Goal: Task Accomplishment & Management: Manage account settings

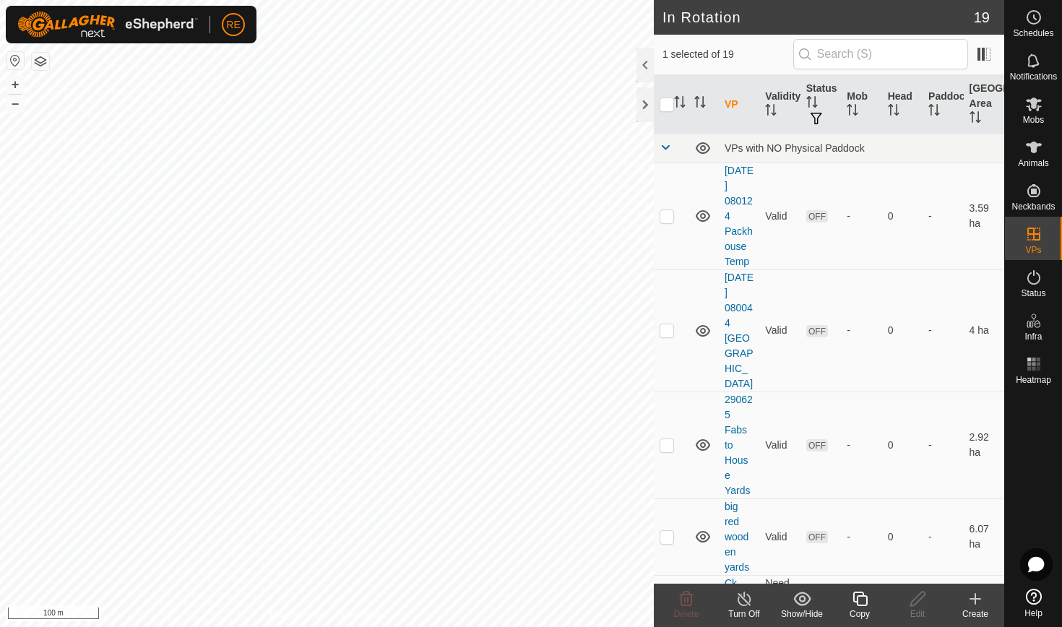
click at [975, 601] on icon at bounding box center [975, 599] width 0 height 10
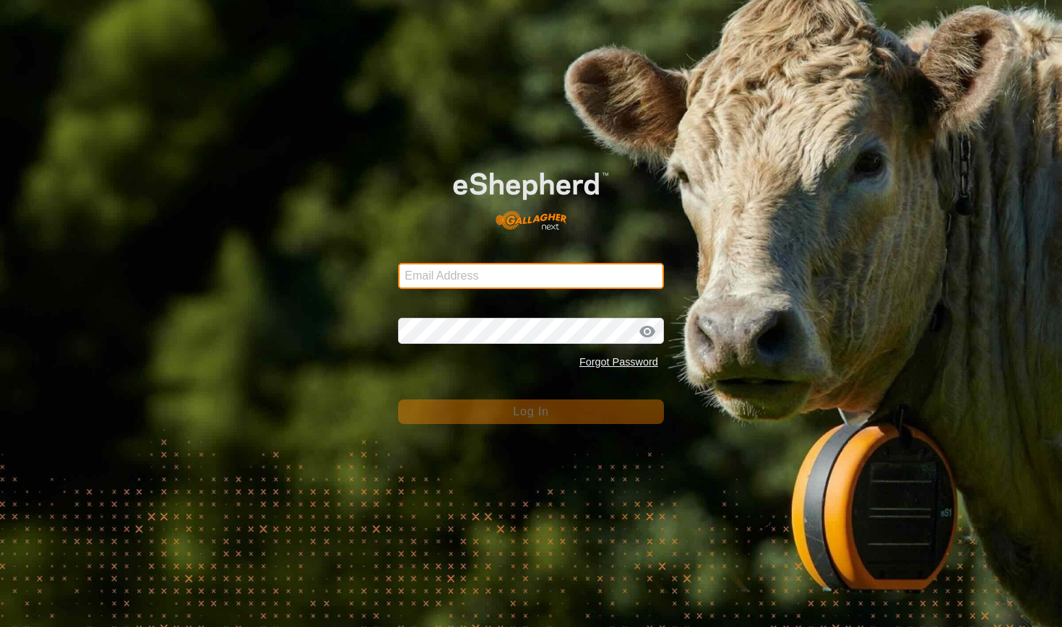
type input "choice_harvest@bigpond.com"
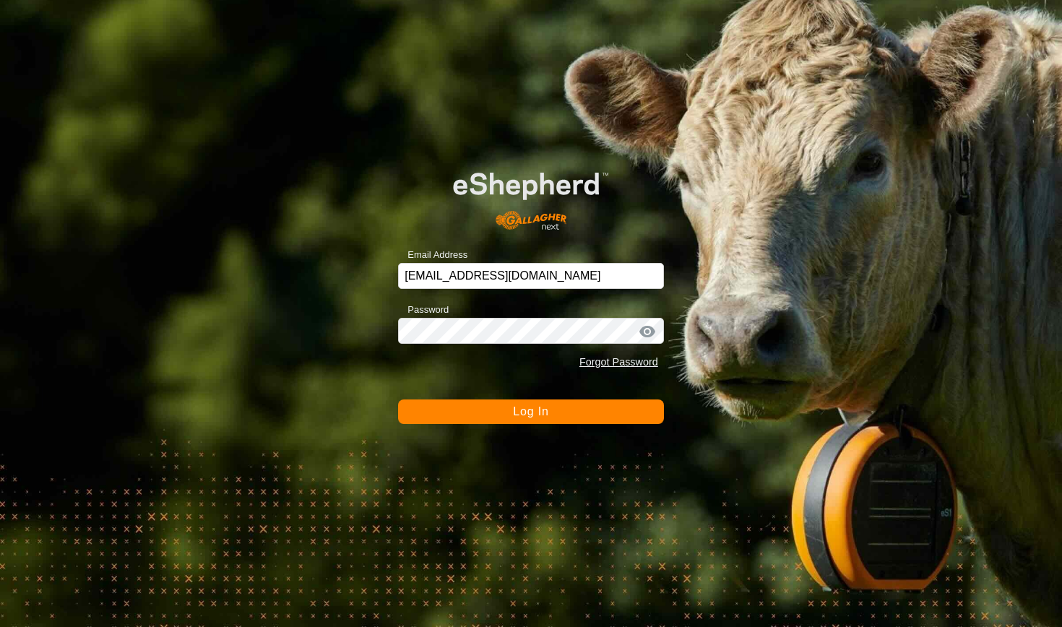
click at [565, 418] on button "Log In" at bounding box center [531, 411] width 266 height 25
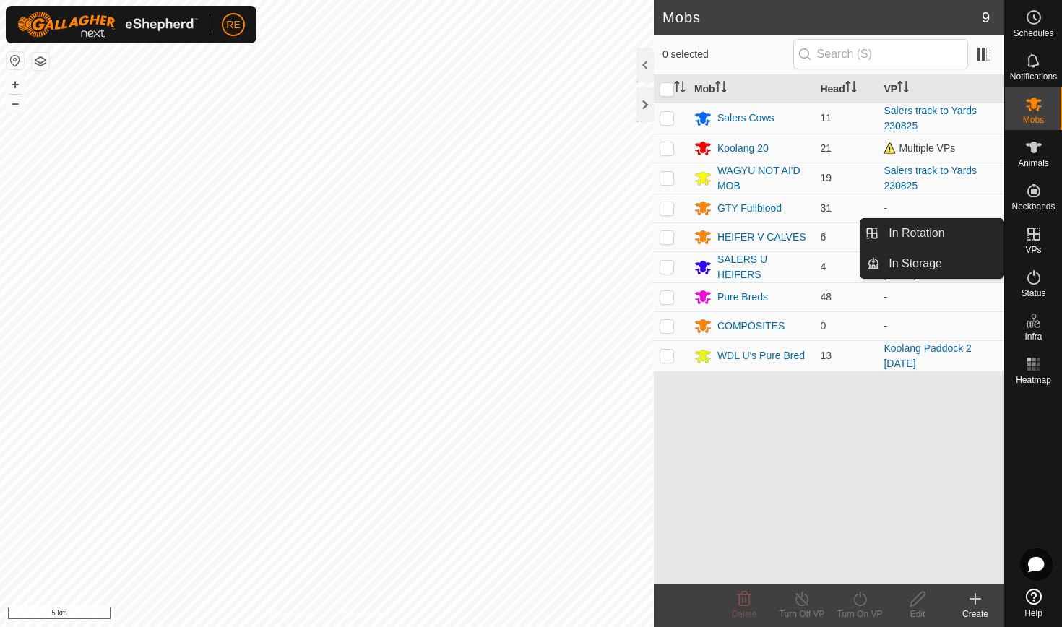
click at [1035, 239] on icon at bounding box center [1033, 233] width 13 height 13
click at [1032, 235] on icon at bounding box center [1033, 233] width 17 height 17
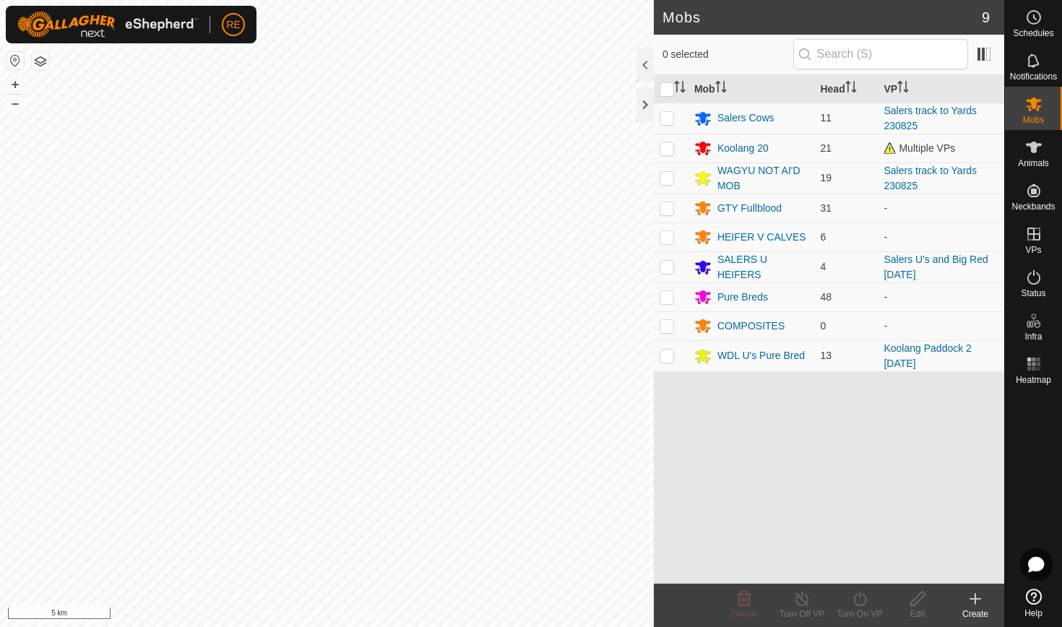
click at [974, 597] on icon at bounding box center [974, 598] width 17 height 17
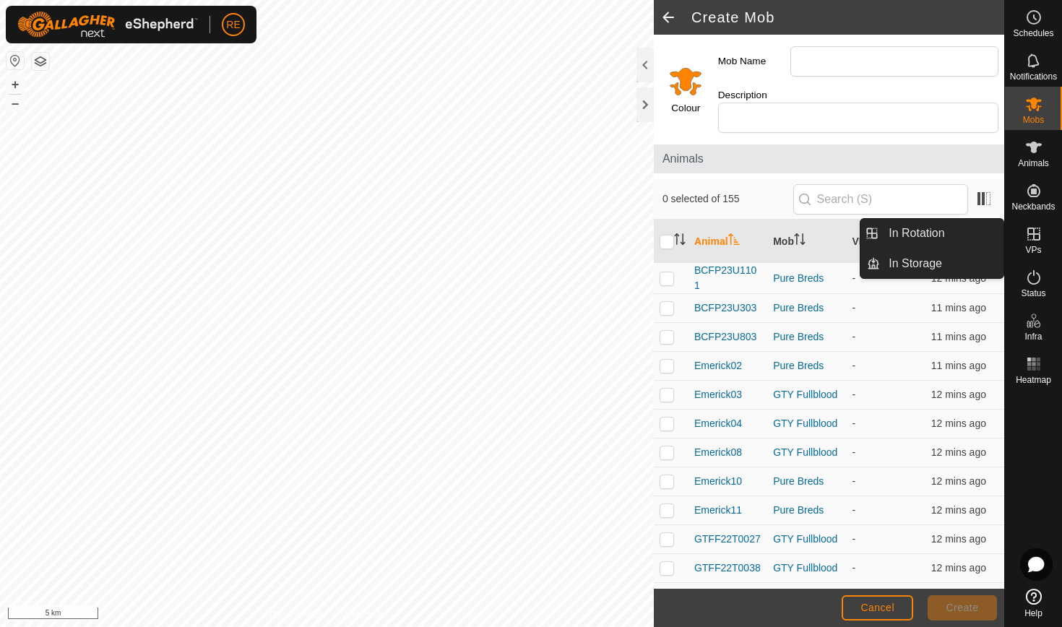
click at [1031, 238] on icon at bounding box center [1033, 233] width 17 height 17
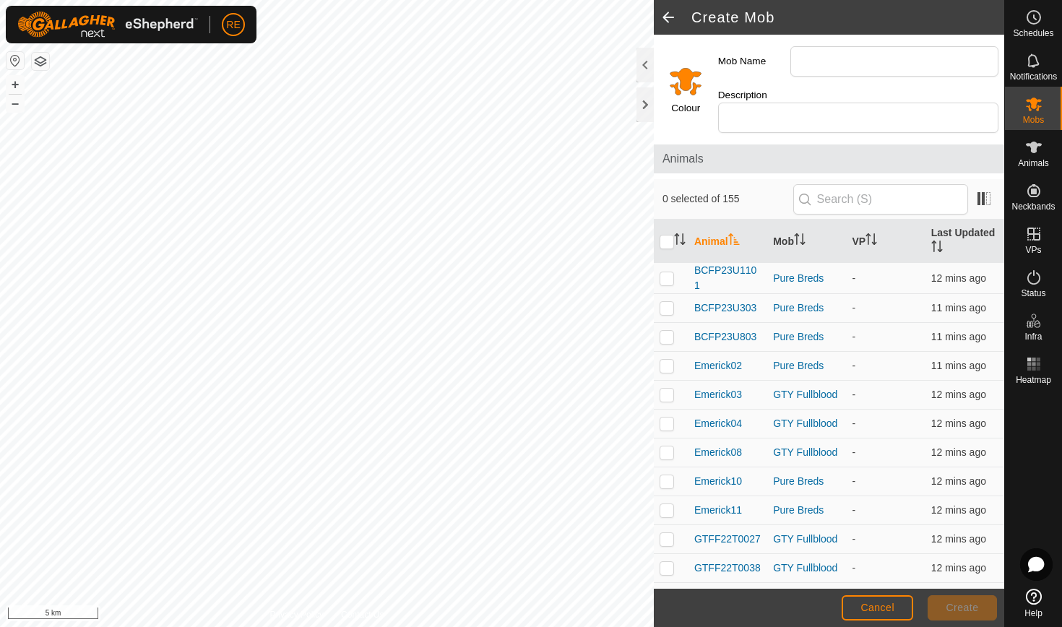
click at [666, 16] on span at bounding box center [668, 17] width 29 height 35
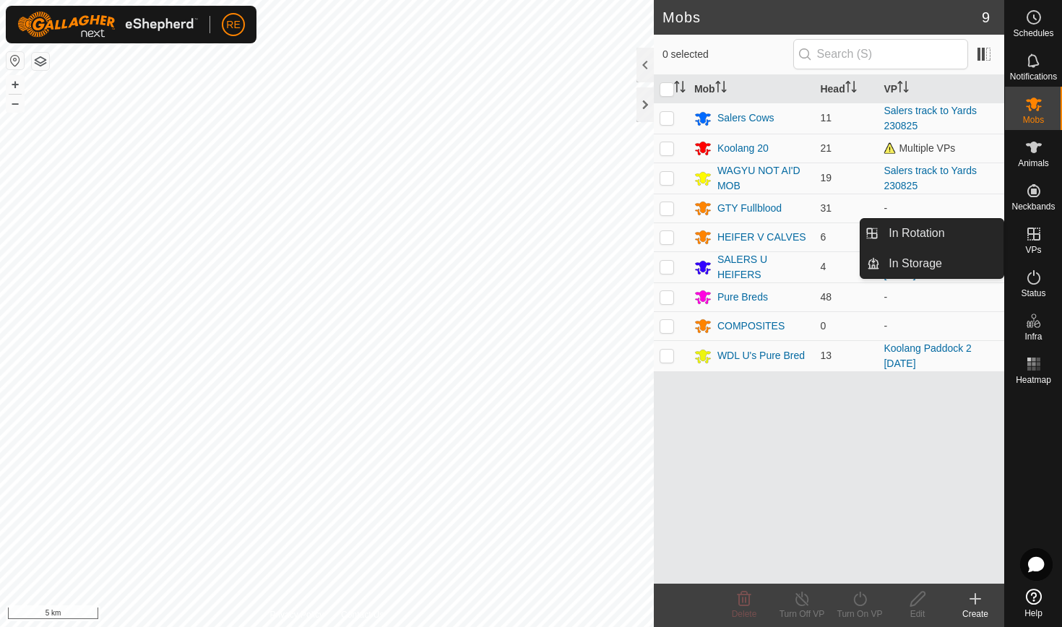
click at [1038, 238] on icon at bounding box center [1033, 233] width 17 height 17
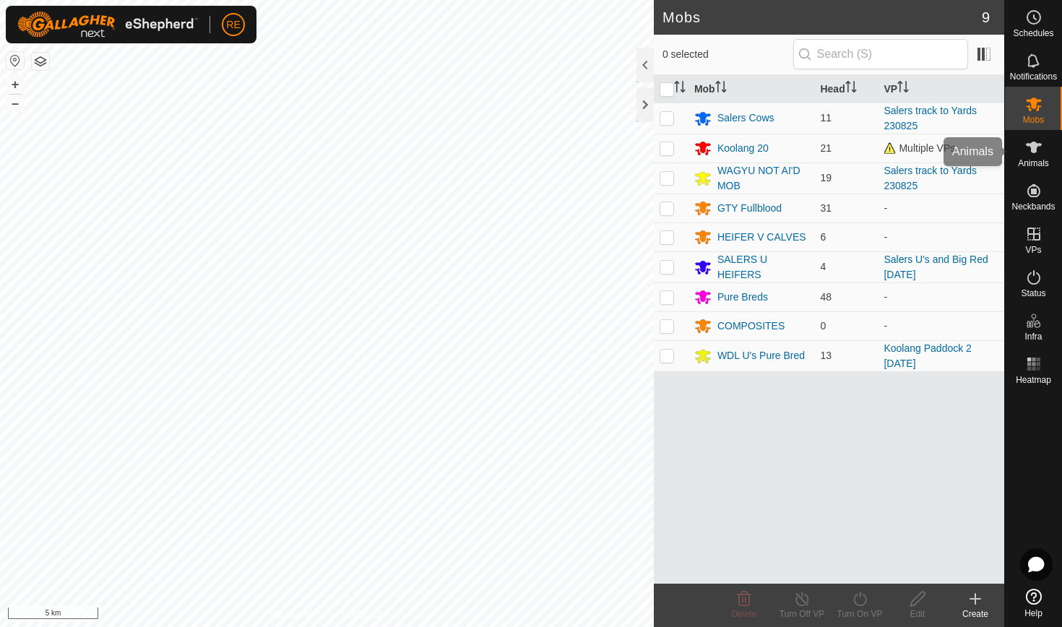
click at [1036, 151] on icon at bounding box center [1033, 147] width 17 height 17
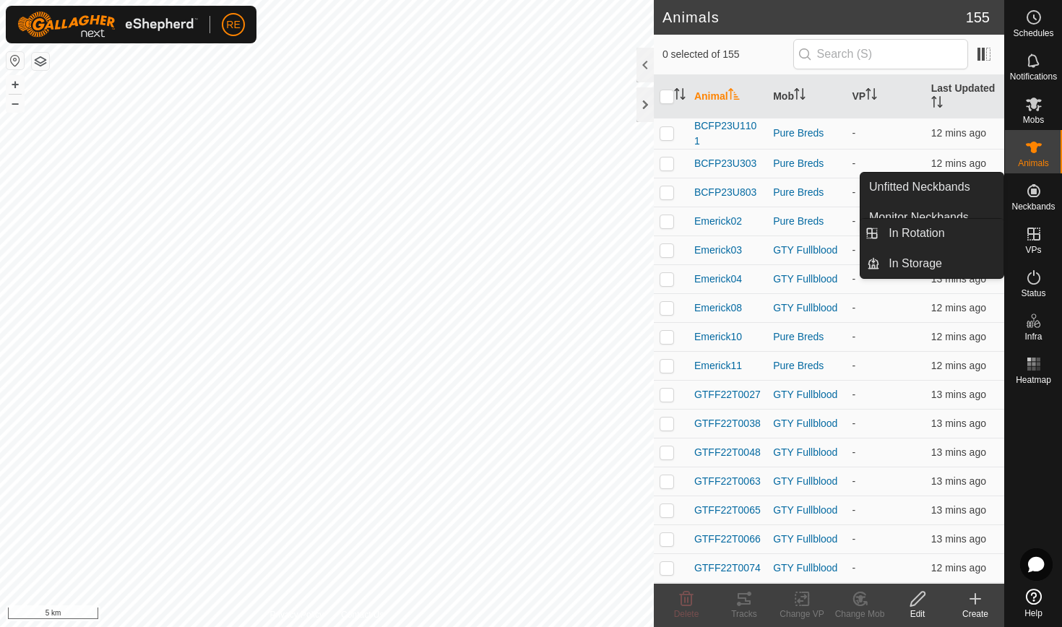
click at [1031, 238] on icon at bounding box center [1033, 233] width 17 height 17
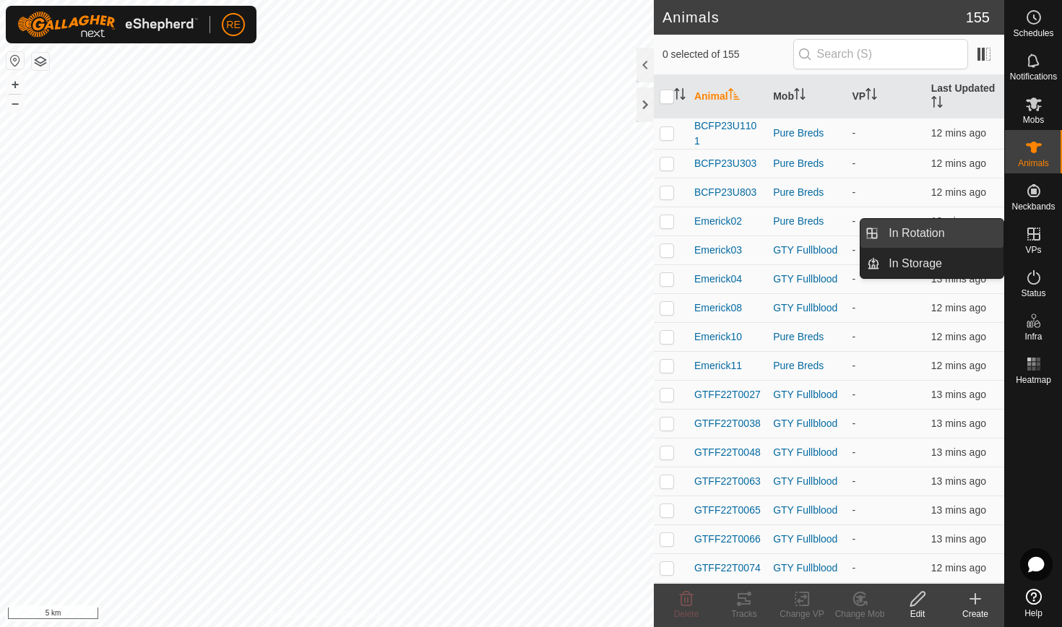
click at [932, 235] on link "In Rotation" at bounding box center [941, 233] width 123 height 29
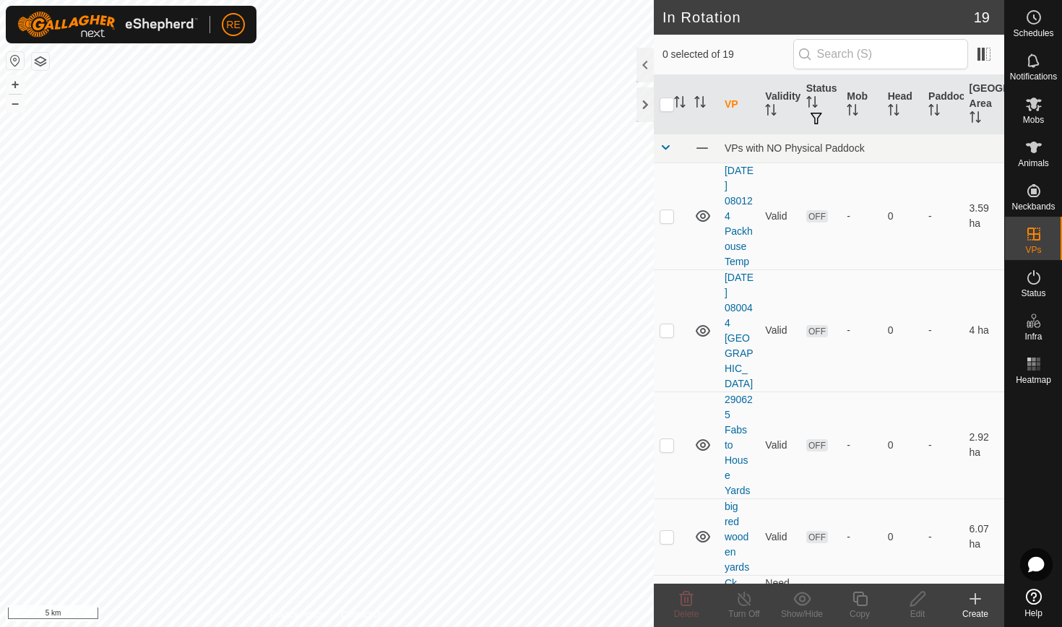
click at [975, 597] on icon at bounding box center [975, 599] width 0 height 10
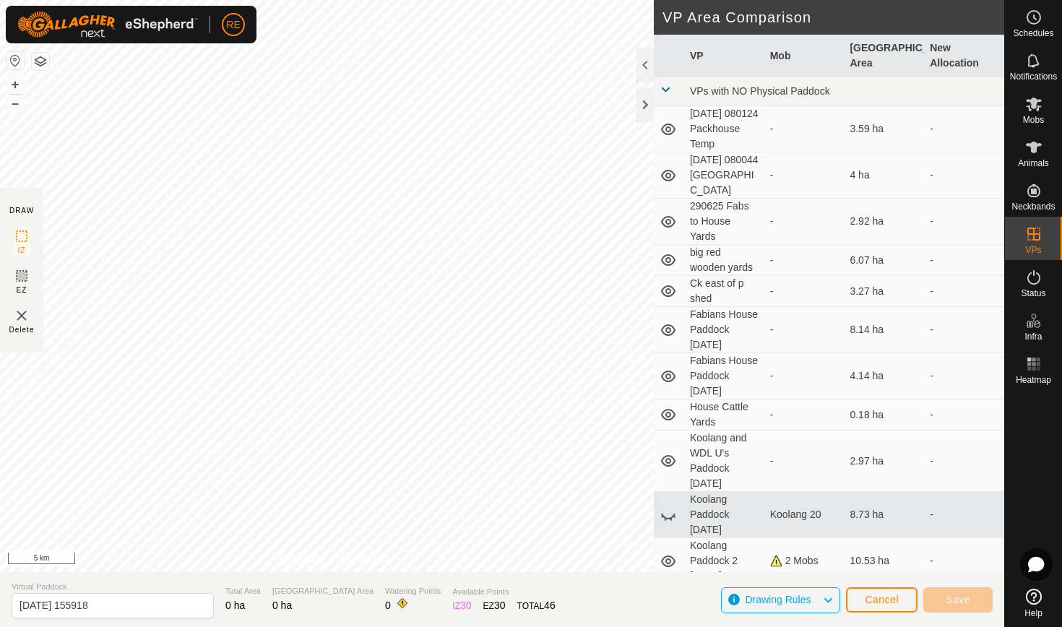
click at [13, 62] on button "button" at bounding box center [14, 60] width 17 height 17
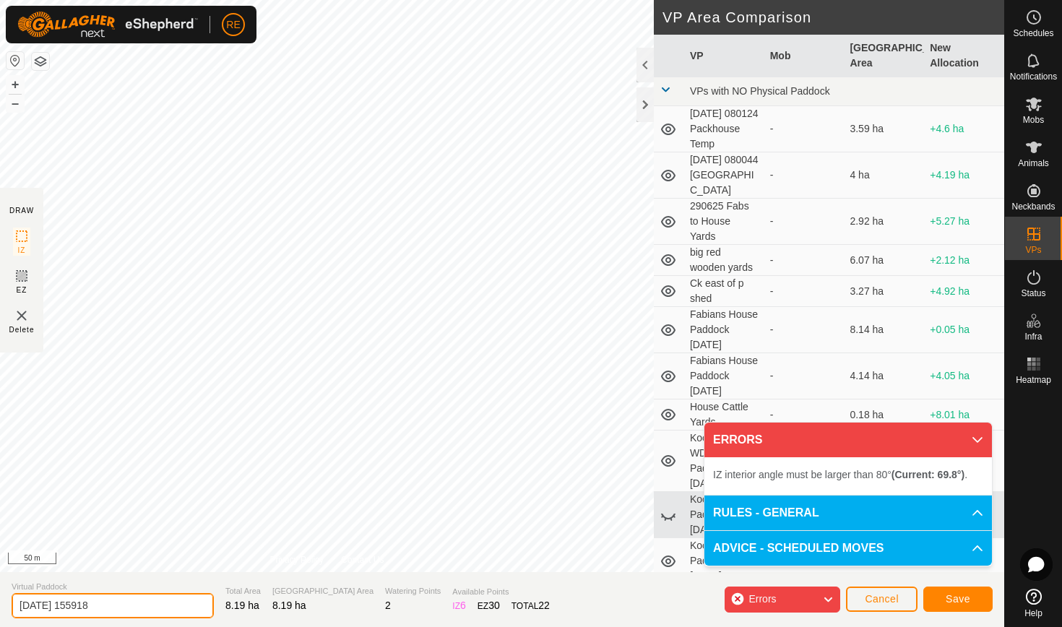
drag, startPoint x: 109, startPoint y: 600, endPoint x: 17, endPoint y: 604, distance: 92.5
click at [17, 604] on input "2025-08-24 155918" at bounding box center [113, 605] width 202 height 25
type input "Salers and Co Second version 240825"
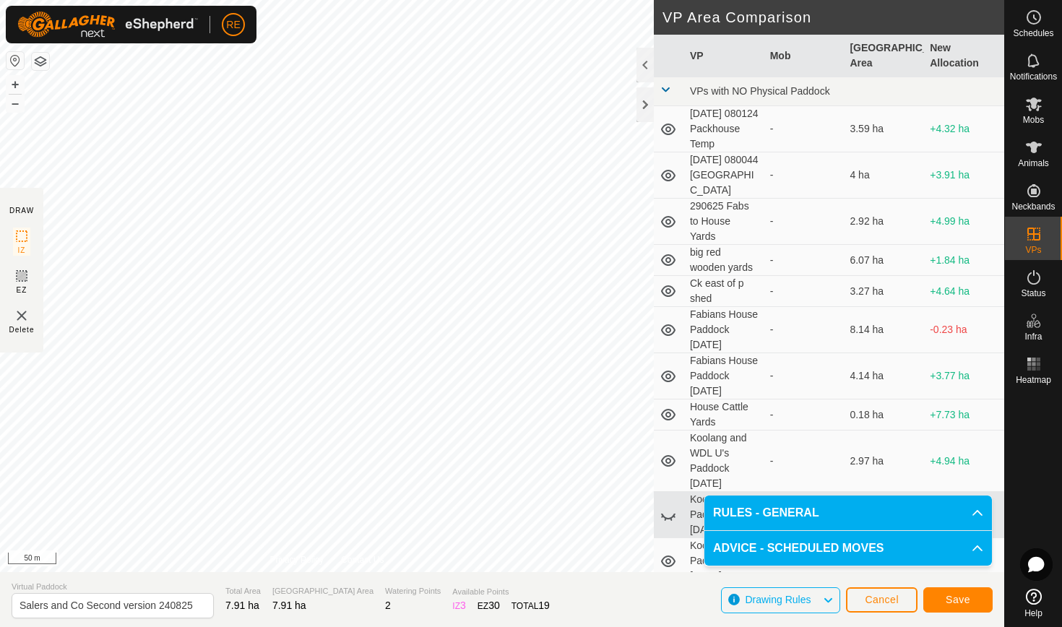
click at [958, 602] on span "Save" at bounding box center [957, 600] width 25 height 12
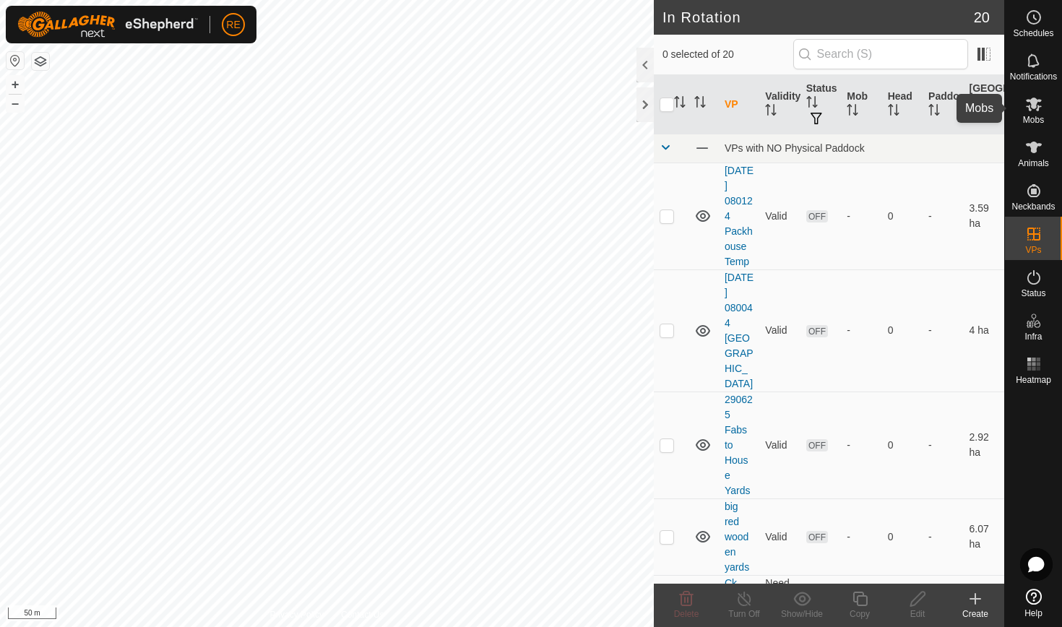
click at [1033, 108] on icon at bounding box center [1034, 104] width 16 height 14
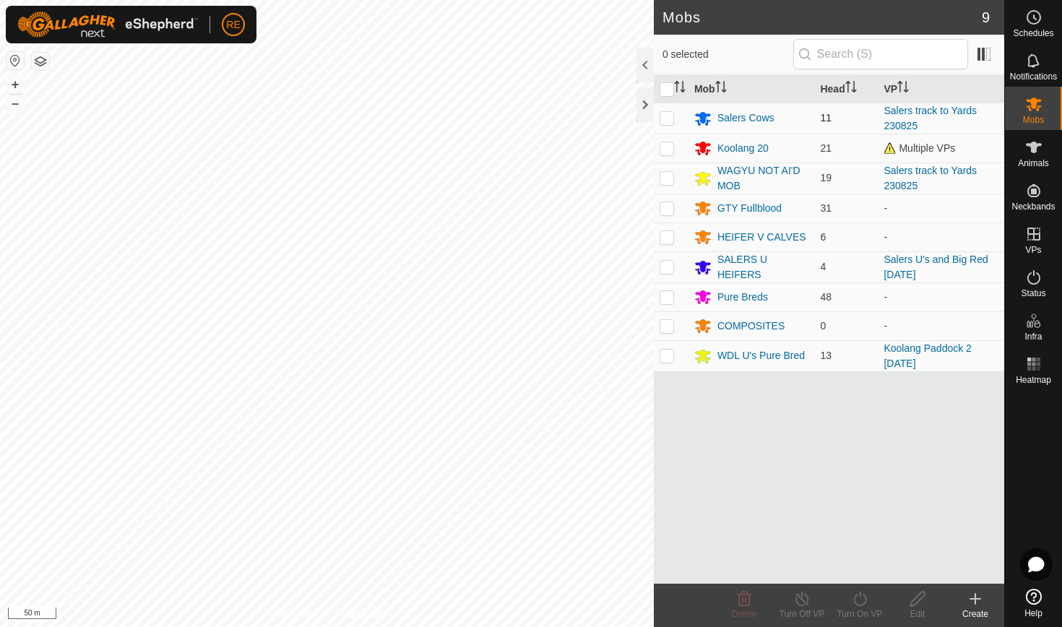
click at [669, 118] on p-checkbox at bounding box center [666, 118] width 14 height 12
checkbox input "true"
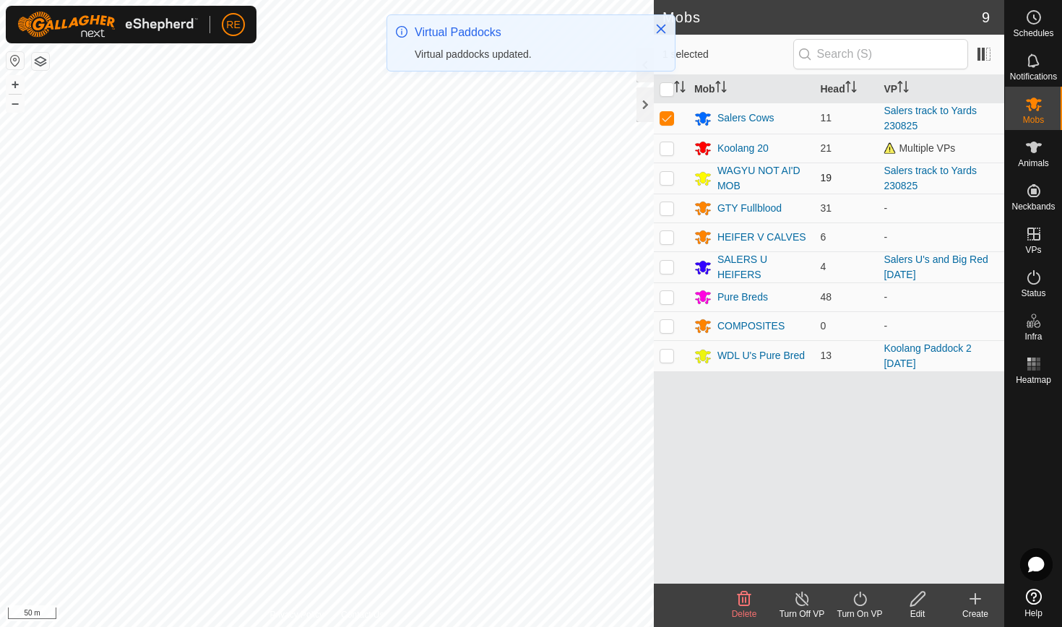
click at [669, 179] on p-checkbox at bounding box center [666, 178] width 14 height 12
checkbox input "true"
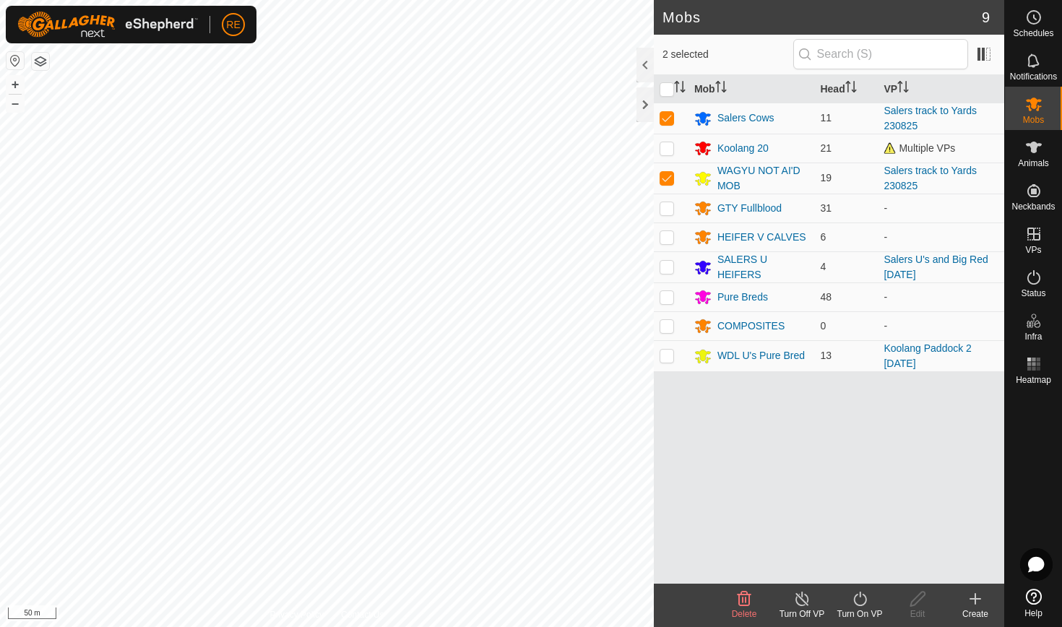
click at [864, 599] on icon at bounding box center [860, 598] width 18 height 17
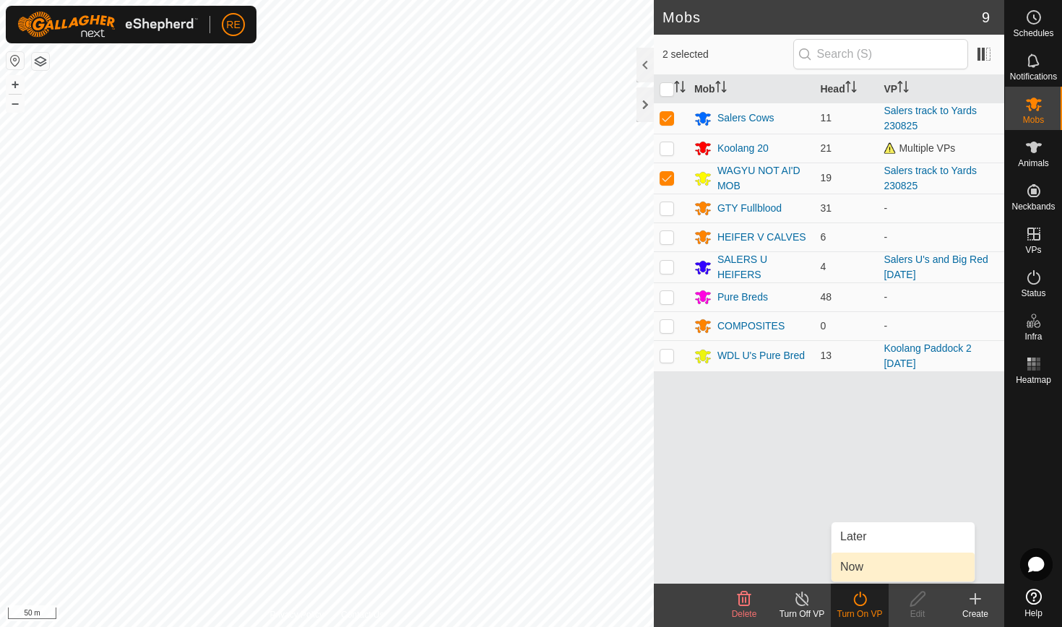
click at [851, 565] on link "Now" at bounding box center [902, 566] width 143 height 29
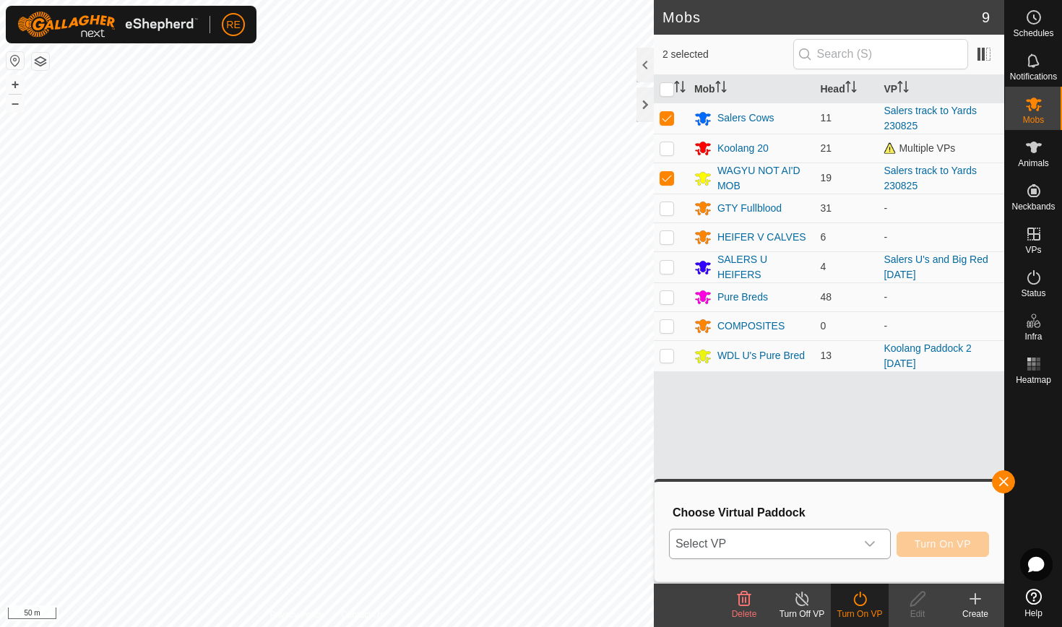
click at [868, 543] on icon "dropdown trigger" at bounding box center [870, 544] width 12 height 12
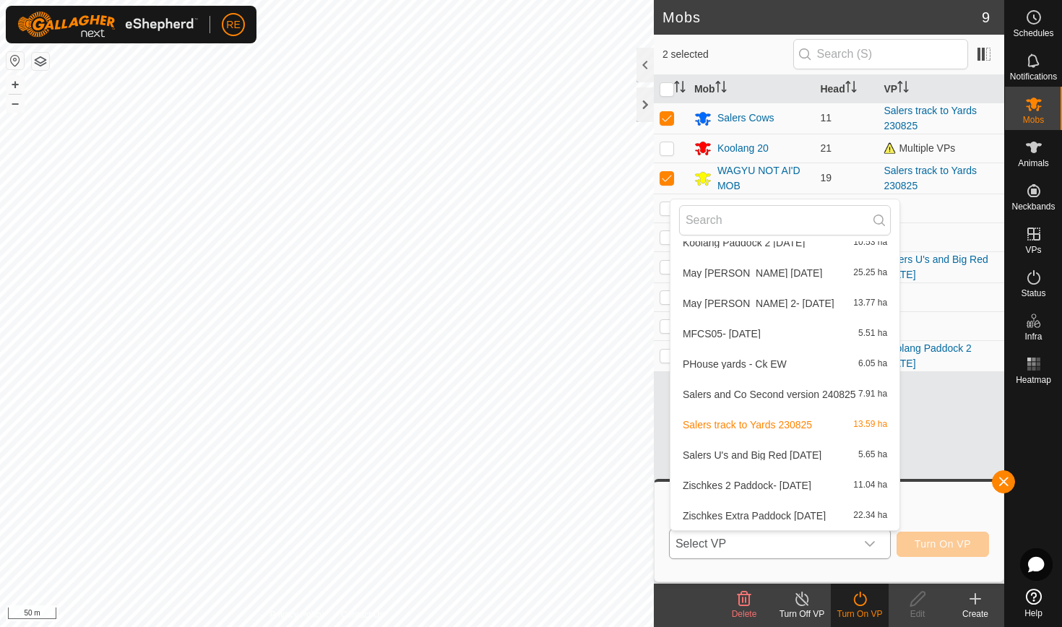
scroll to position [350, 0]
click at [792, 396] on li "Salers and Co Second version 240825 7.91 ha" at bounding box center [784, 394] width 229 height 29
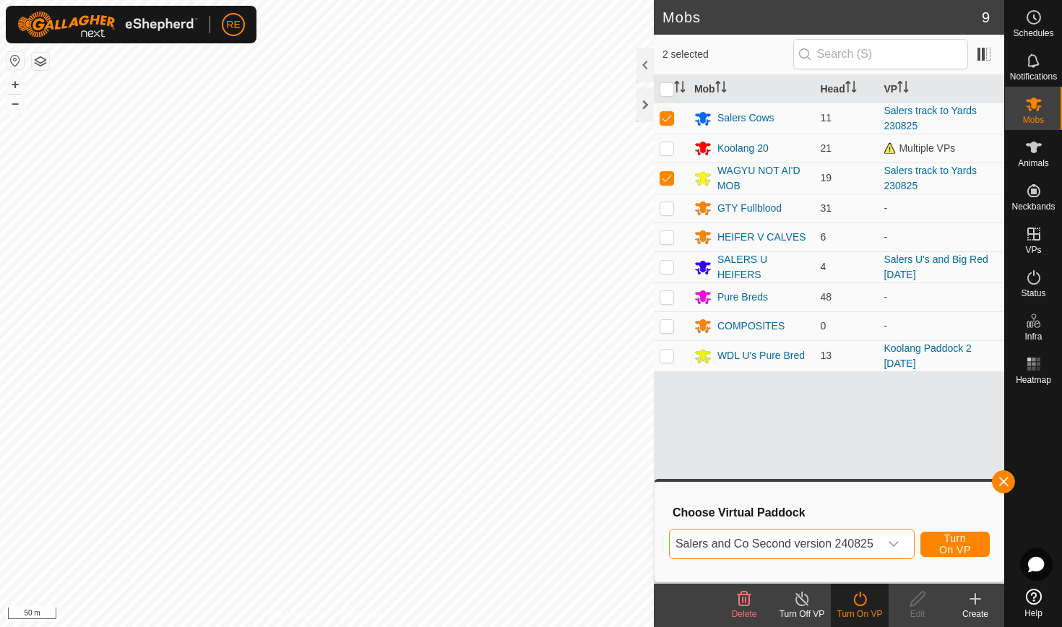
click at [950, 543] on span "Turn On VP" at bounding box center [954, 543] width 33 height 23
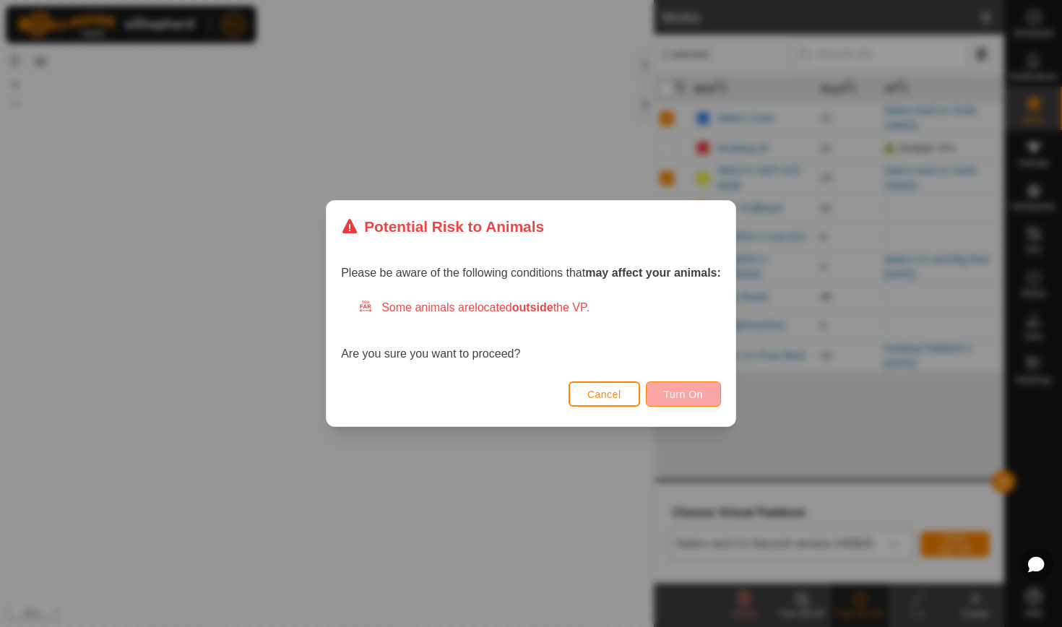
click at [702, 398] on span "Turn On" at bounding box center [683, 395] width 39 height 12
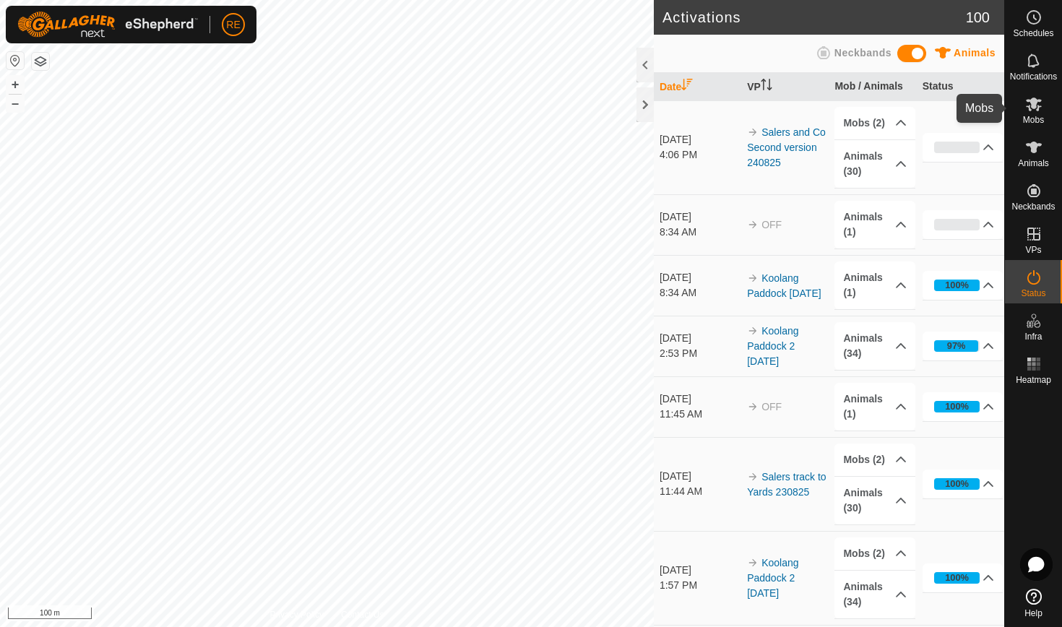
click at [1040, 106] on icon at bounding box center [1034, 104] width 16 height 14
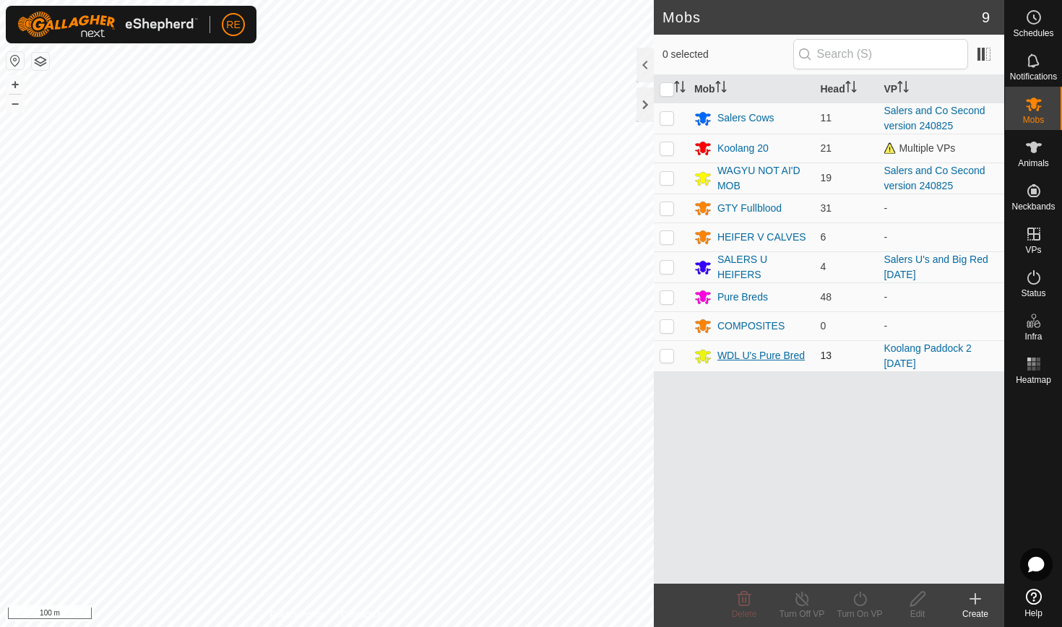
click at [741, 355] on div "WDL U's Pure Bred" at bounding box center [760, 355] width 87 height 15
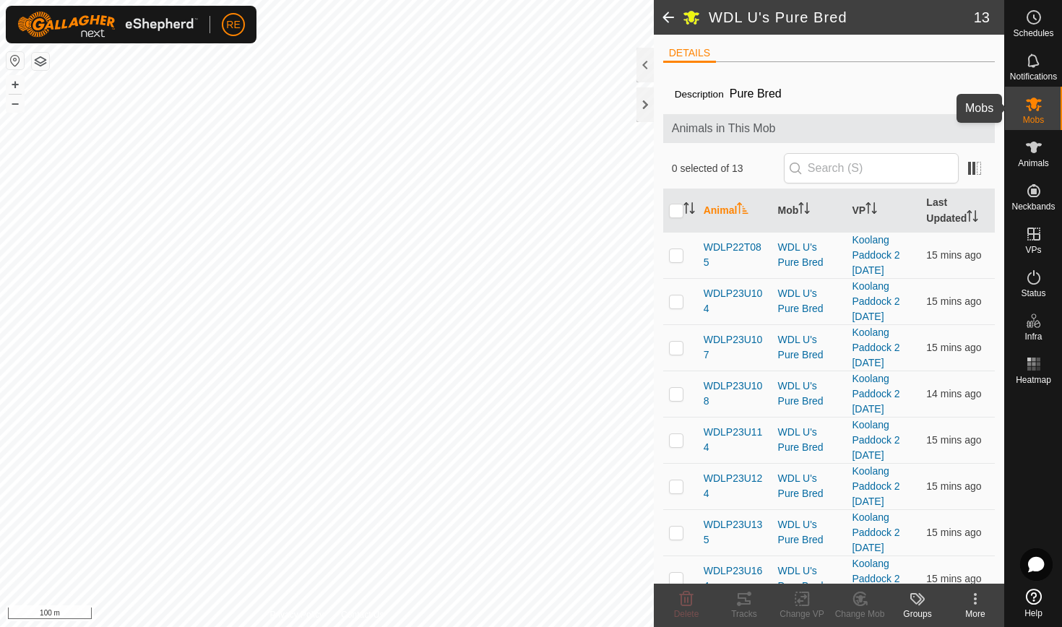
click at [1030, 110] on icon at bounding box center [1034, 104] width 16 height 14
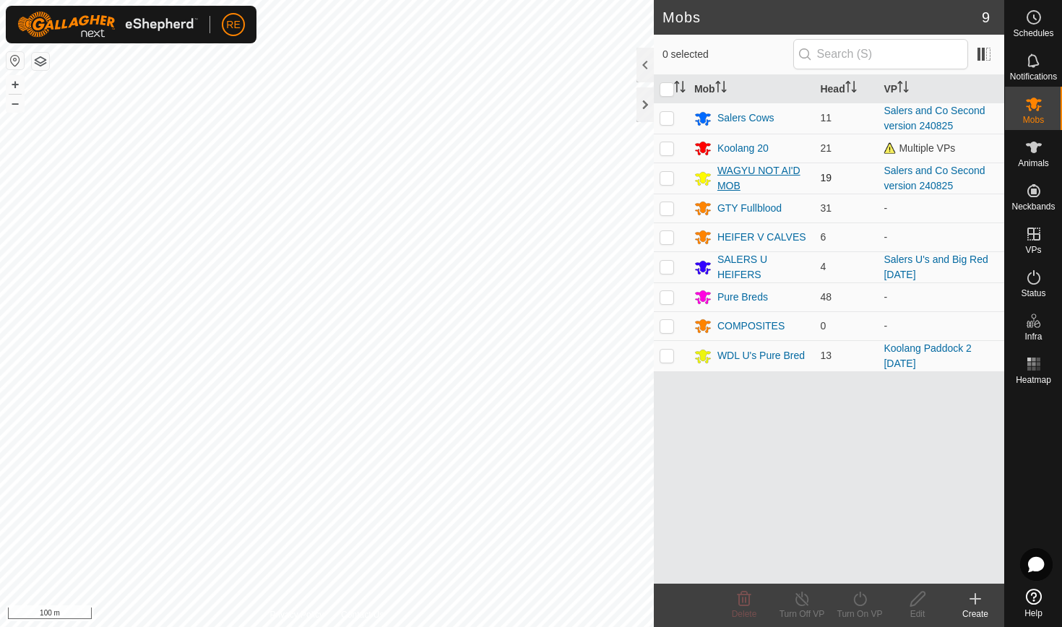
click at [736, 169] on div "WAGYU NOT AI'D MOB" at bounding box center [763, 178] width 92 height 30
